Goal: Task Accomplishment & Management: Use online tool/utility

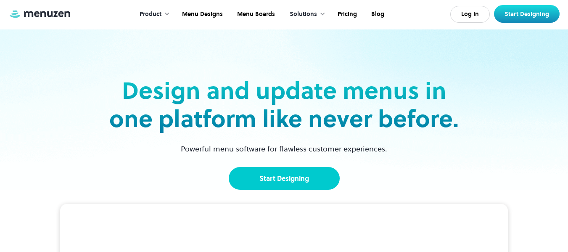
click at [291, 173] on link "Start Designing" at bounding box center [284, 178] width 111 height 23
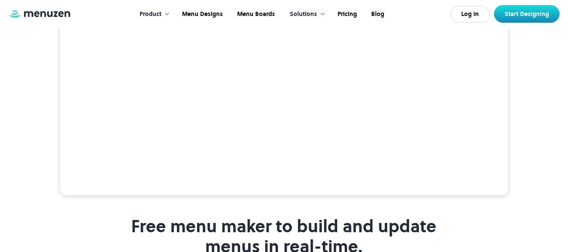
scroll to position [251, 0]
